Goal: Task Accomplishment & Management: Manage account settings

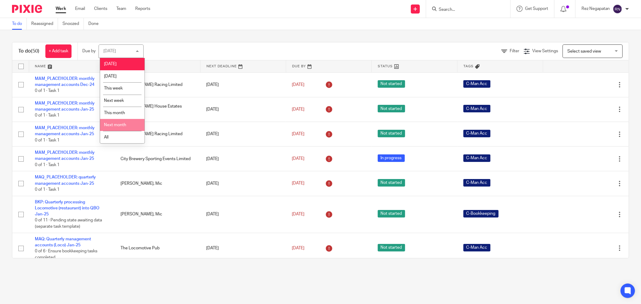
click at [114, 139] on li "All" at bounding box center [122, 137] width 44 height 12
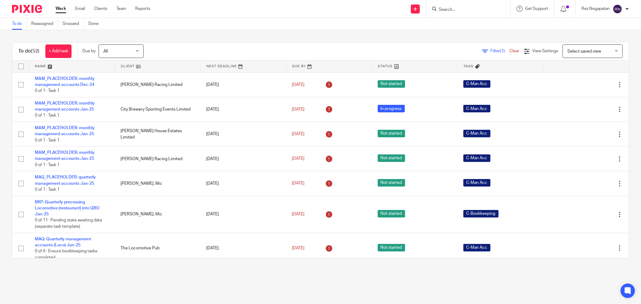
click at [451, 12] on form at bounding box center [470, 9] width 64 height 8
click at [479, 10] on input "Search" at bounding box center [465, 9] width 54 height 5
type input "hINTON"
click button "submit" at bounding box center [0, 0] width 0 height 0
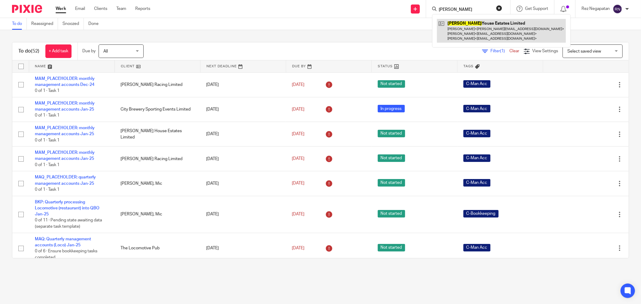
click at [468, 29] on link at bounding box center [501, 31] width 129 height 24
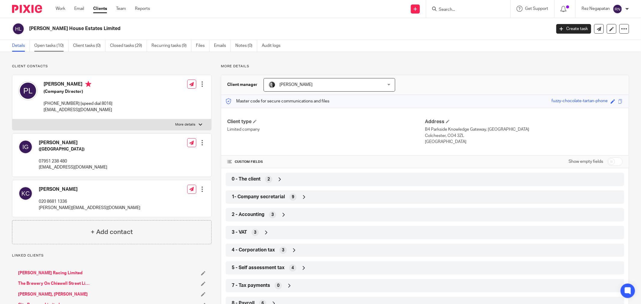
click at [56, 50] on link "Open tasks (10)" at bounding box center [51, 46] width 34 height 12
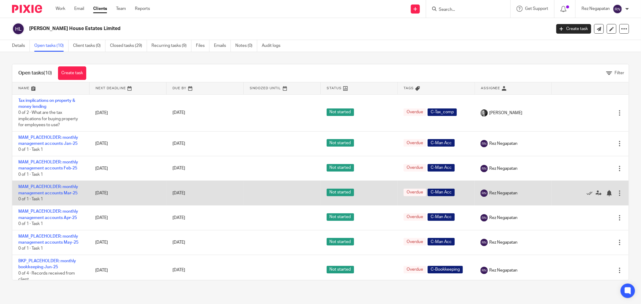
drag, startPoint x: 50, startPoint y: 191, endPoint x: 34, endPoint y: 197, distance: 17.4
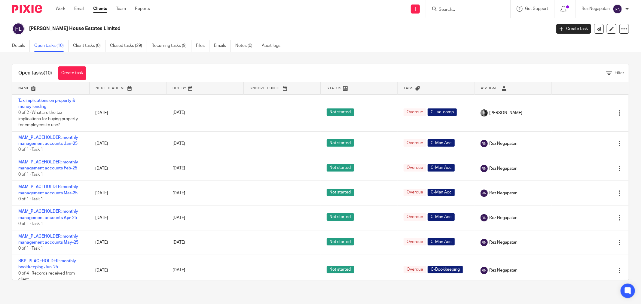
click at [456, 5] on div at bounding box center [468, 9] width 84 height 18
click at [458, 7] on input "Search" at bounding box center [465, 9] width 54 height 5
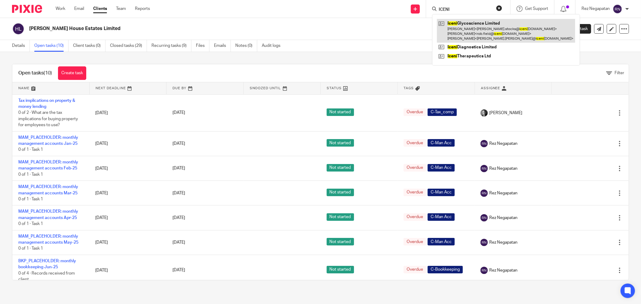
type input "ICENI"
click at [494, 36] on link at bounding box center [506, 31] width 138 height 24
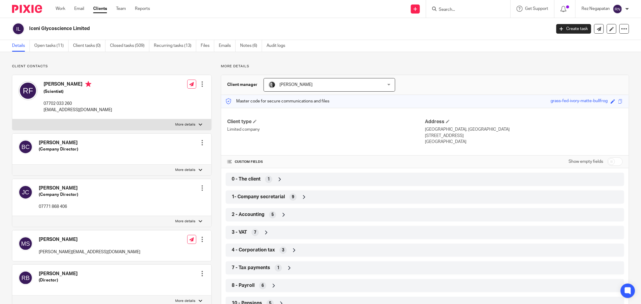
click at [53, 52] on div "Client contacts [PERSON_NAME] (Company Director) Edit contact Create client fro…" at bounding box center [320, 250] width 641 height 397
click at [53, 49] on link "Open tasks (11)" at bounding box center [51, 46] width 34 height 12
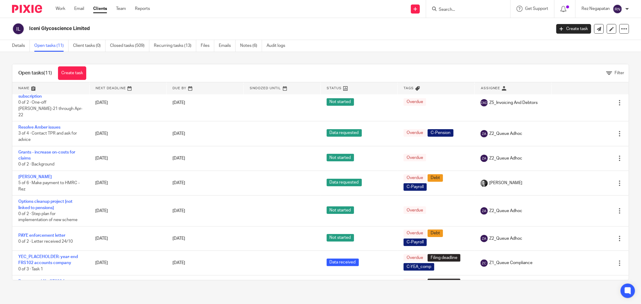
scroll to position [94, 0]
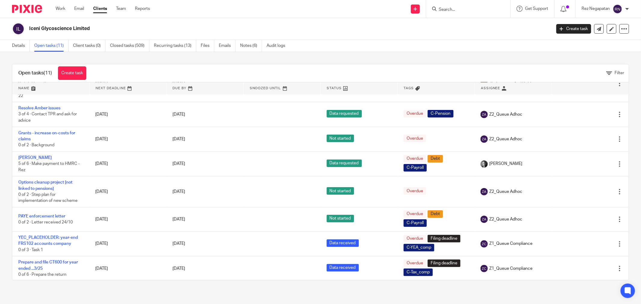
click at [331, 38] on div "Iceni Glycoscience Limited Create task Update from Companies House Export data …" at bounding box center [320, 29] width 641 height 22
click at [464, 11] on input "Search" at bounding box center [465, 9] width 54 height 5
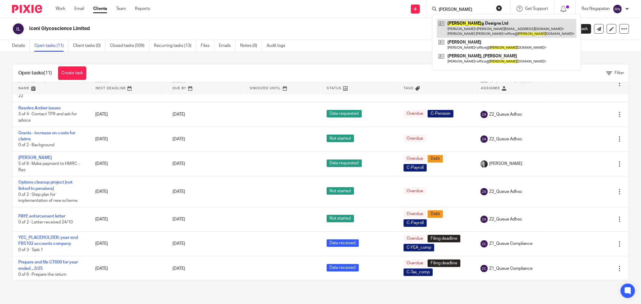
type input "DAKIN"
click at [468, 35] on link at bounding box center [506, 28] width 139 height 19
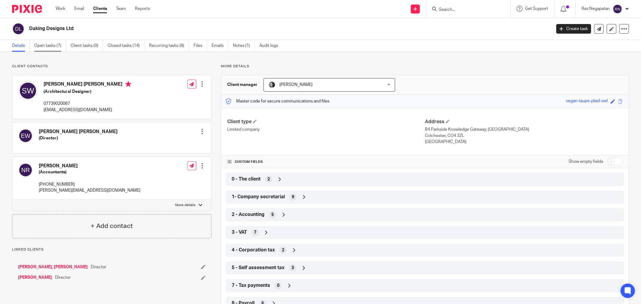
click at [49, 49] on link "Open tasks (7)" at bounding box center [50, 46] width 32 height 12
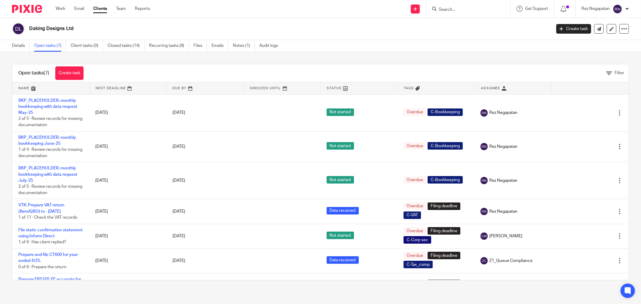
click at [315, 32] on div "Daking Designs Ltd" at bounding box center [279, 29] width 535 height 13
click at [363, 26] on h2 "Daking Designs Ltd" at bounding box center [236, 29] width 414 height 6
click at [376, 29] on h2 "Daking Designs Ltd" at bounding box center [236, 29] width 414 height 6
click at [339, 30] on h2 "Daking Designs Ltd" at bounding box center [236, 29] width 414 height 6
click at [454, 9] on input "Search" at bounding box center [465, 9] width 54 height 5
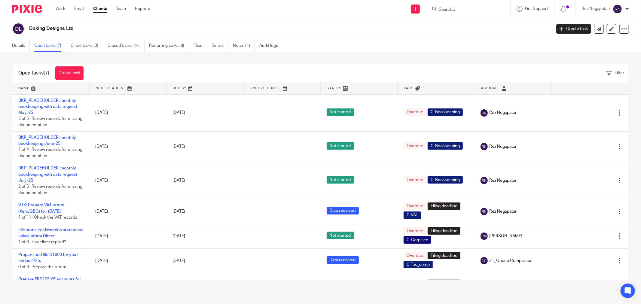
click at [455, 6] on form at bounding box center [470, 9] width 64 height 8
